Goal: Information Seeking & Learning: Find specific fact

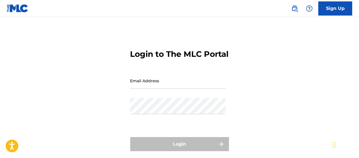
click at [166, 89] on input "Email Address" at bounding box center [177, 81] width 95 height 16
type input "[PERSON_NAME][EMAIL_ADDRESS][PERSON_NAME][DOMAIN_NAME]"
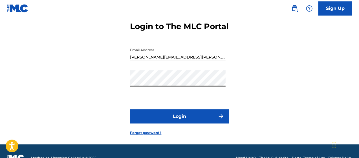
click at [172, 123] on button "Login" at bounding box center [179, 116] width 99 height 14
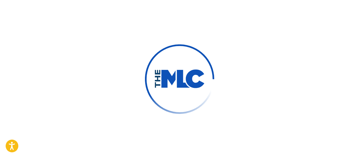
scroll to position [28, 0]
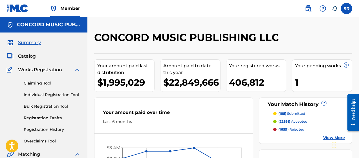
click at [308, 7] on img at bounding box center [308, 8] width 7 height 7
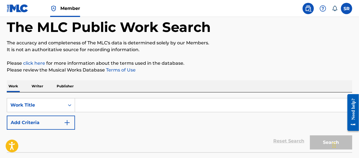
click at [55, 120] on button "Add Criteria" at bounding box center [41, 122] width 68 height 14
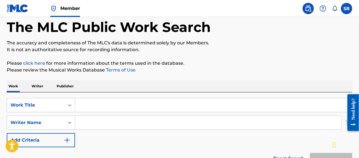
scroll to position [28, 0]
click at [103, 102] on input "Search Form" at bounding box center [213, 105] width 277 height 14
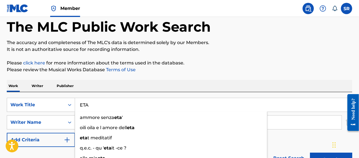
type input "ETA"
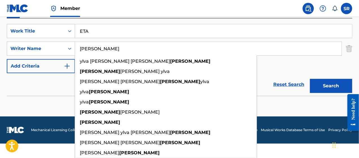
type input "[PERSON_NAME]"
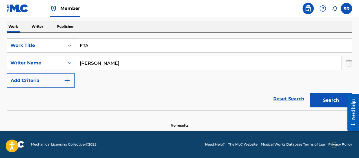
scroll to position [87, 0]
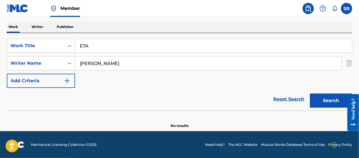
click at [311, 69] on div "SearchWithCriteriacd1b54ef-a42c-4be4-ac0b-b11a86b8ed48 Work Title ETA SearchWit…" at bounding box center [180, 63] width 346 height 49
click at [322, 98] on button "Search" at bounding box center [331, 100] width 42 height 14
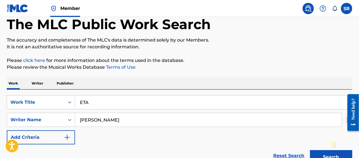
scroll to position [30, 0]
click at [100, 99] on input "ETA" at bounding box center [213, 102] width 277 height 14
click at [100, 100] on input "ETA" at bounding box center [213, 102] width 277 height 14
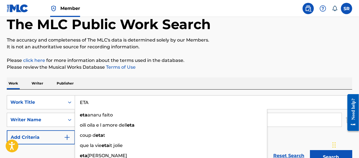
paste input "Sweet"
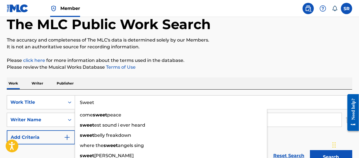
drag, startPoint x: 106, startPoint y: 103, endPoint x: 51, endPoint y: 92, distance: 55.5
click at [53, 94] on div "SearchWithCriteriacd1b54ef-a42c-4be4-ac0b-b11a86b8ed48 Work Title Sweet come sw…" at bounding box center [180, 127] width 346 height 77
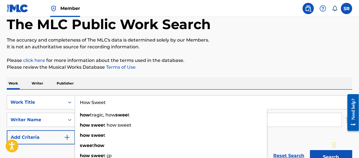
type input "How Sweet"
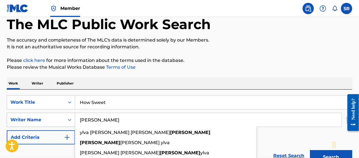
drag, startPoint x: 113, startPoint y: 122, endPoint x: 30, endPoint y: 113, distance: 83.2
click at [33, 117] on div "SearchWithCriteriac2b35287-516a-4321-89e1-26a415e6c0cd Writer Name [PERSON_NAME…" at bounding box center [180, 120] width 346 height 14
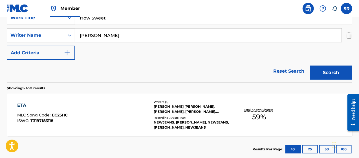
click at [24, 77] on div "Reset Search Search" at bounding box center [180, 71] width 346 height 23
click at [315, 70] on button "Search" at bounding box center [331, 72] width 42 height 14
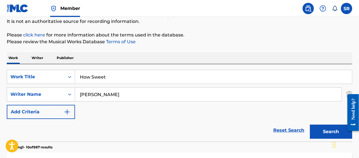
scroll to position [56, 0]
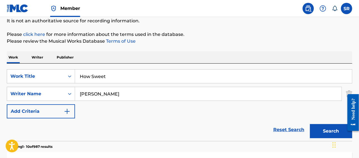
click at [93, 92] on input "[PERSON_NAME]" at bounding box center [208, 94] width 267 height 14
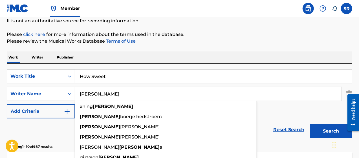
paste input "[PERSON_NAME]"
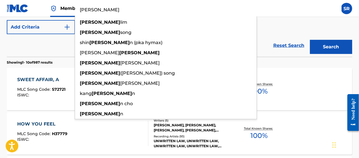
click at [336, 47] on button "Search" at bounding box center [331, 47] width 42 height 14
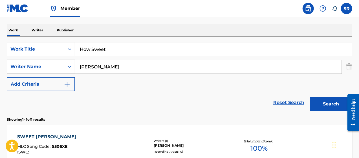
scroll to position [84, 0]
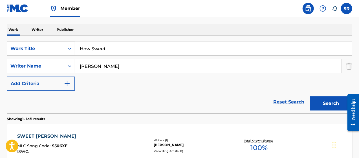
click at [92, 67] on input "[PERSON_NAME]" at bounding box center [208, 66] width 267 height 14
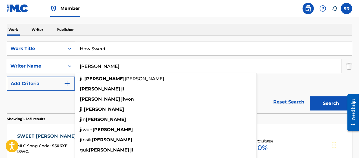
type input "[PERSON_NAME]"
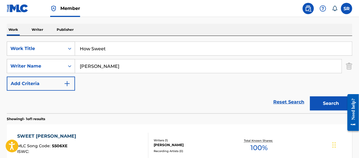
click at [331, 100] on button "Search" at bounding box center [331, 103] width 42 height 14
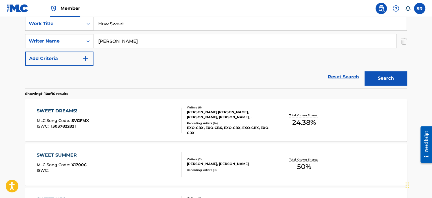
scroll to position [0, 0]
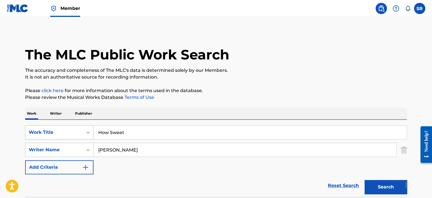
click at [78, 133] on div "Work Title" at bounding box center [59, 133] width 68 height 14
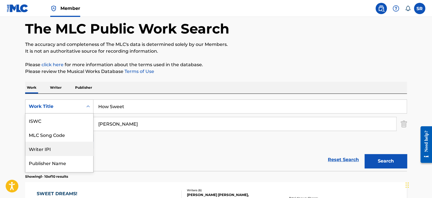
scroll to position [14, 0]
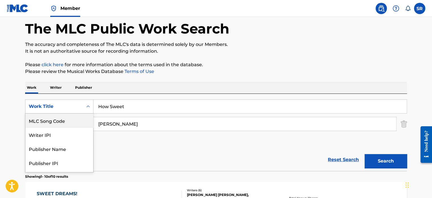
click at [70, 118] on div "MLC Song Code" at bounding box center [59, 121] width 68 height 14
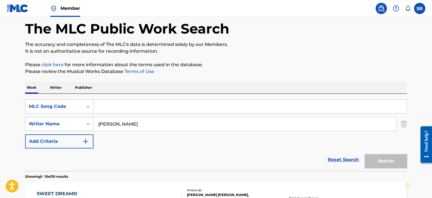
paste input "HP4C3O"
type input "HP4C3O"
drag, startPoint x: 118, startPoint y: 122, endPoint x: 89, endPoint y: 114, distance: 30.1
click at [89, 114] on div "SearchWithCriteriaf3051115-9ee9-4e90-ab2d-82de6a50bccc MLC Song Code HP4C3O Sea…" at bounding box center [215, 124] width 381 height 49
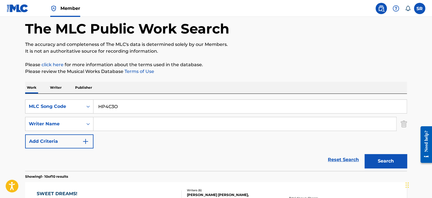
click at [359, 157] on button "Search" at bounding box center [385, 161] width 42 height 14
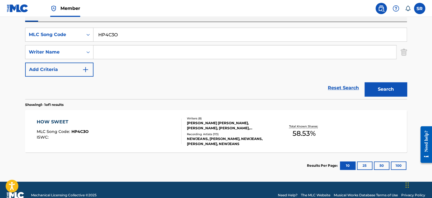
scroll to position [108, 0]
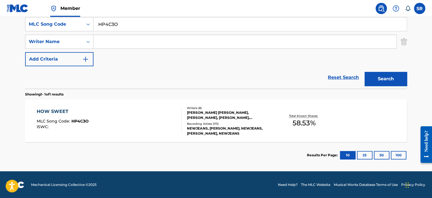
click at [205, 131] on div "NEWJEANS, [PERSON_NAME], NEWJEANS, [PERSON_NAME], NEWJEANS" at bounding box center [229, 131] width 85 height 10
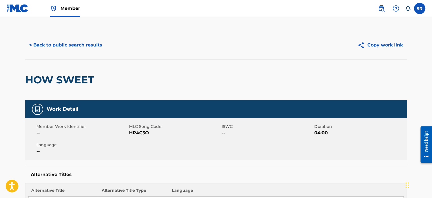
click at [88, 43] on button "< Back to public search results" at bounding box center [65, 45] width 81 height 14
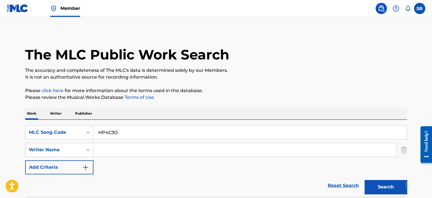
scroll to position [76, 0]
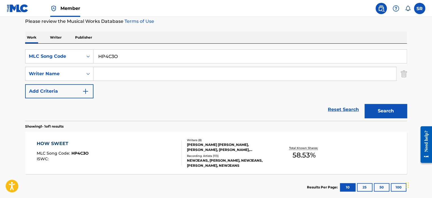
click at [131, 57] on input "HP4C3O" at bounding box center [249, 57] width 313 height 14
paste input "S67JNW"
click at [359, 113] on button "Search" at bounding box center [385, 111] width 42 height 14
click at [114, 59] on input "S67JNW" at bounding box center [249, 57] width 313 height 14
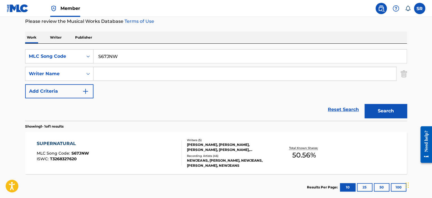
click at [114, 59] on input "S67JNW" at bounding box center [249, 57] width 313 height 14
paste input "H2B77"
type input "SH2B77"
click at [359, 109] on button "Search" at bounding box center [385, 111] width 42 height 14
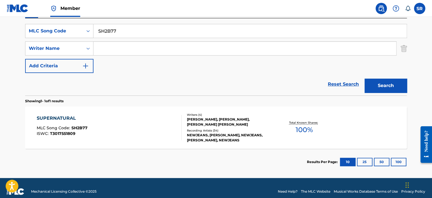
scroll to position [108, 0]
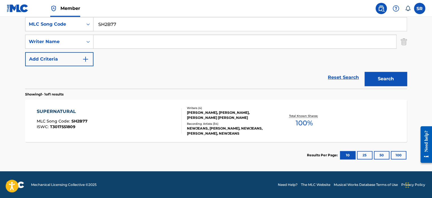
click at [258, 136] on div "SUPERNATURAL MLC Song Code : SH2B77 ISWC : T3017551809 Writers ( 4 ) [PERSON_NA…" at bounding box center [215, 121] width 381 height 42
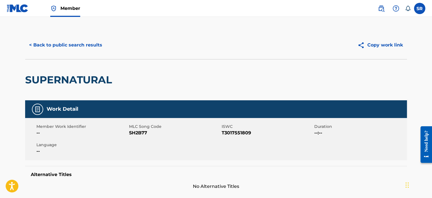
click at [44, 46] on button "< Back to public search results" at bounding box center [65, 45] width 81 height 14
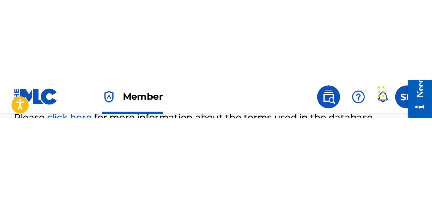
scroll to position [76, 0]
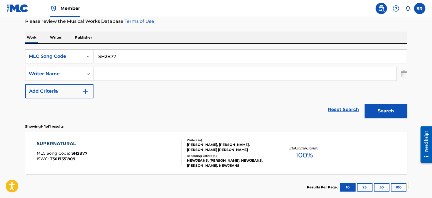
click at [115, 55] on input "SH2B77" at bounding box center [249, 57] width 313 height 14
paste input "BC8OJ4"
type input "BC8OJ4"
click at [359, 112] on button "Search" at bounding box center [385, 111] width 42 height 14
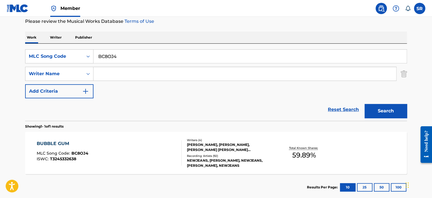
click at [218, 156] on div "Recording Artists ( 92 )" at bounding box center [229, 156] width 85 height 4
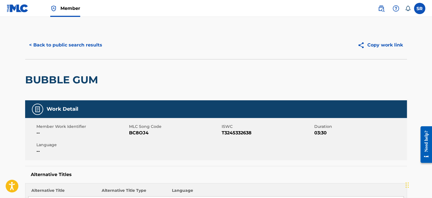
click at [69, 43] on button "< Back to public search results" at bounding box center [65, 45] width 81 height 14
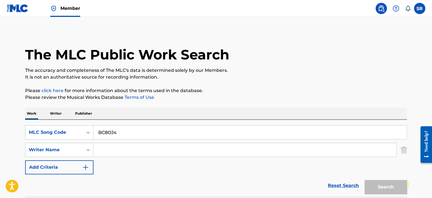
scroll to position [76, 0]
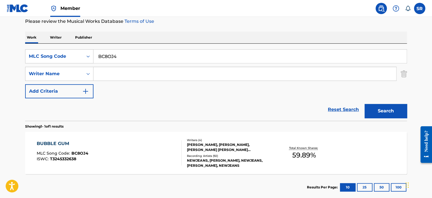
click at [118, 58] on input "BC8OJ4" at bounding box center [249, 57] width 313 height 14
paste input "RN942D"
type input "RN942D"
click at [359, 104] on button "Search" at bounding box center [385, 111] width 42 height 14
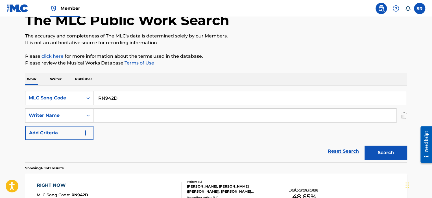
scroll to position [0, 0]
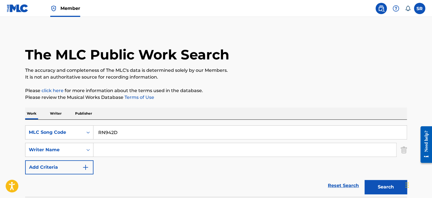
click at [13, 5] on img at bounding box center [18, 8] width 22 height 8
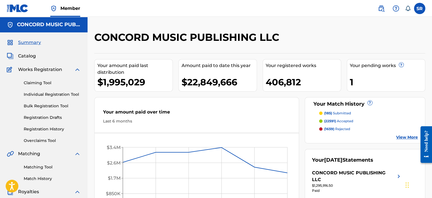
click at [47, 157] on link "Matching Tool" at bounding box center [52, 167] width 57 height 6
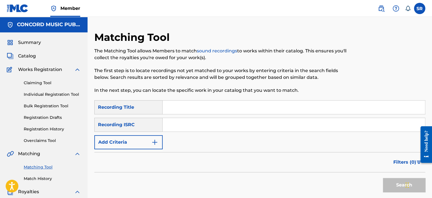
click at [177, 128] on input "Search Form" at bounding box center [293, 125] width 262 height 14
paste input "KRNAR2356474"
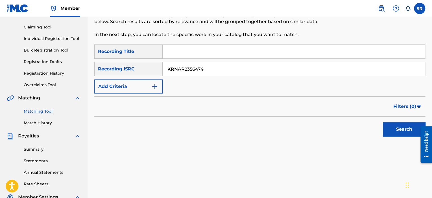
scroll to position [56, 0]
type input "KRNAR2356474"
click at [359, 126] on button "Search" at bounding box center [404, 129] width 42 height 14
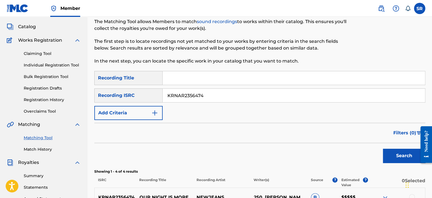
scroll to position [12, 0]
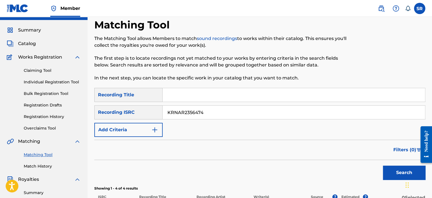
drag, startPoint x: 381, startPoint y: 8, endPoint x: 371, endPoint y: 11, distance: 11.0
click at [359, 7] on img at bounding box center [380, 8] width 7 height 7
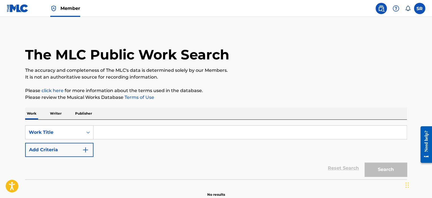
click at [112, 131] on input "Search Form" at bounding box center [249, 133] width 313 height 14
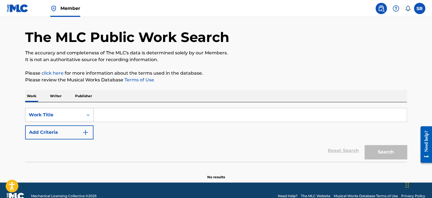
click at [69, 122] on div "Work Title" at bounding box center [59, 115] width 68 height 14
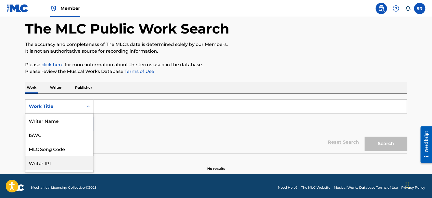
scroll to position [28, 0]
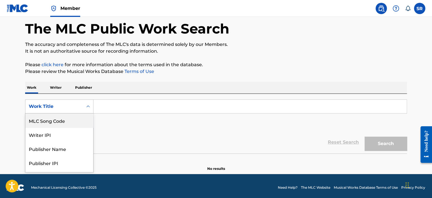
click at [53, 117] on div "MLC Song Code" at bounding box center [59, 121] width 68 height 14
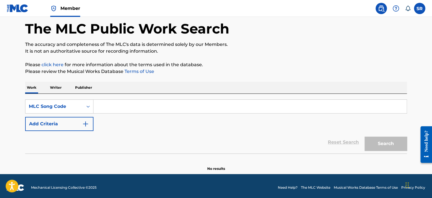
paste input "S88GA9"
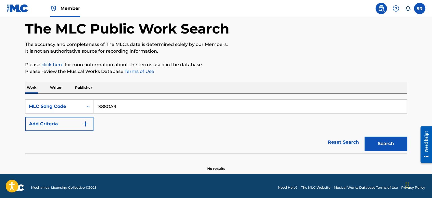
click at [359, 145] on button "Search" at bounding box center [385, 144] width 42 height 14
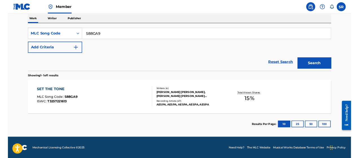
scroll to position [91, 0]
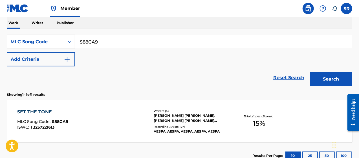
click at [100, 43] on input "S88GA9" at bounding box center [213, 42] width 277 height 14
paste input "CA2G1S"
click at [328, 75] on button "Search" at bounding box center [331, 79] width 42 height 14
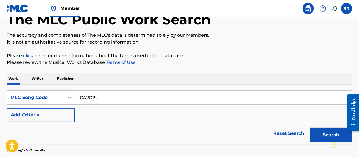
scroll to position [35, 0]
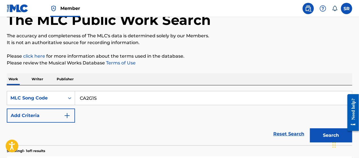
click at [94, 98] on input "CA2G1S" at bounding box center [213, 98] width 277 height 14
paste input "AD2LQK"
click at [318, 135] on button "Search" at bounding box center [331, 135] width 42 height 14
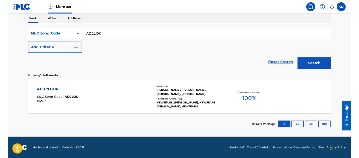
scroll to position [91, 0]
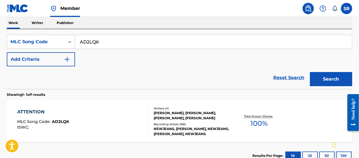
click at [112, 43] on input "AD2LQK" at bounding box center [213, 42] width 277 height 14
paste input "E4F5Z"
type input "AE4F5Z"
click at [332, 82] on button "Search" at bounding box center [331, 79] width 42 height 14
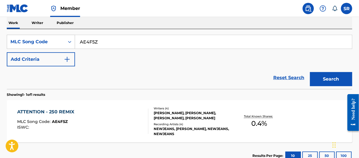
click at [240, 129] on div "ATTENTION - 250 REMIX MLC Song Code : AE4F5Z ISWC : Writers ( 4 ) [PERSON_NAME]…" at bounding box center [180, 121] width 346 height 42
